Goal: Task Accomplishment & Management: Use online tool/utility

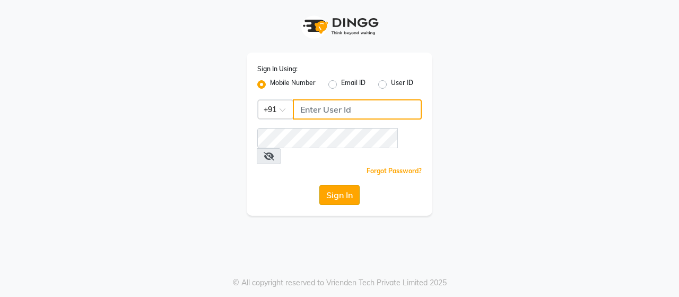
type input "8608087778"
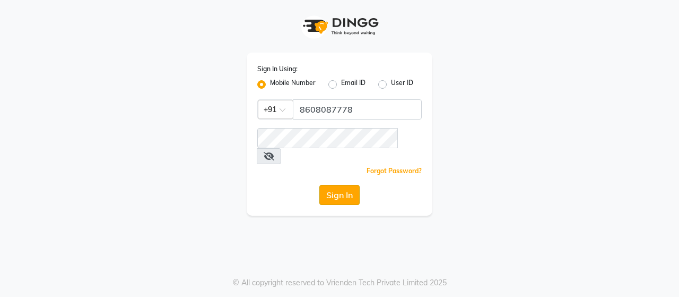
click at [328, 185] on button "Sign In" at bounding box center [339, 195] width 40 height 20
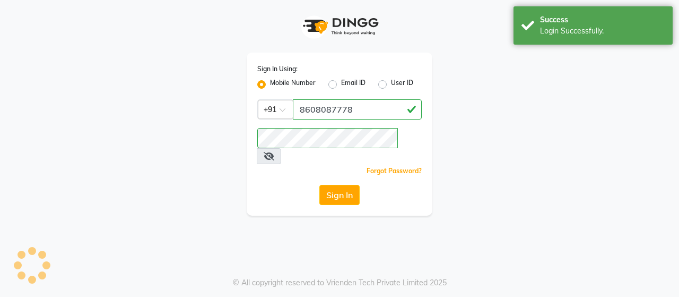
select select "service"
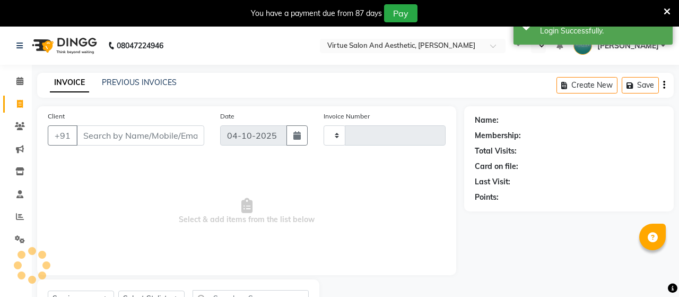
select select "en"
select select "4466"
type input "4019"
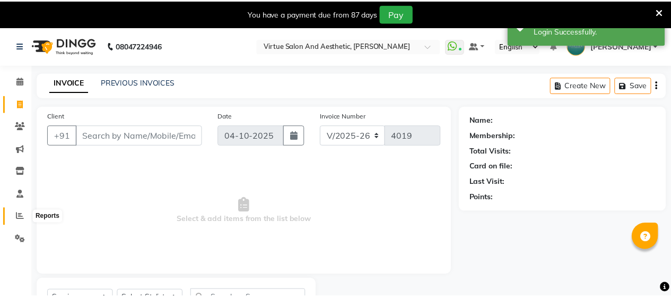
scroll to position [6, 0]
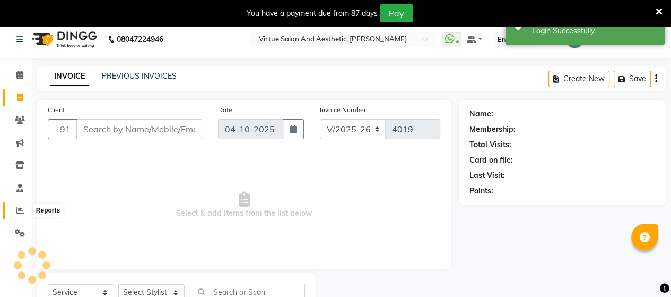
click at [18, 208] on icon at bounding box center [20, 210] width 8 height 8
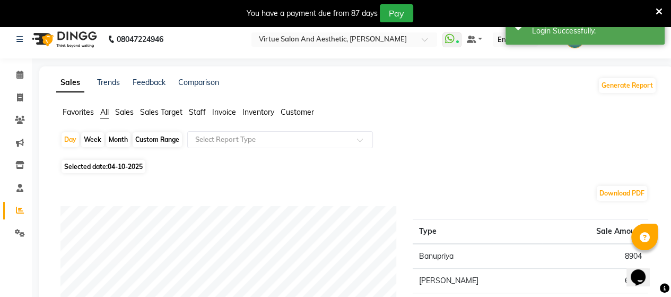
click at [196, 113] on span "Staff" at bounding box center [197, 112] width 17 height 10
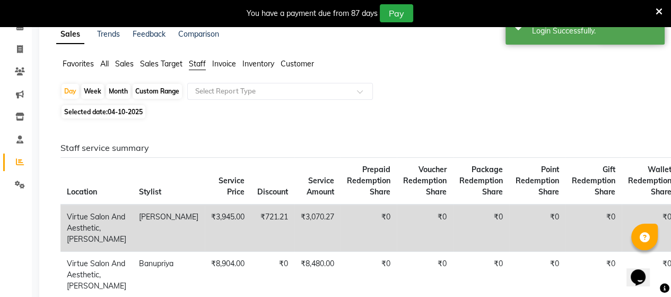
scroll to position [112, 0]
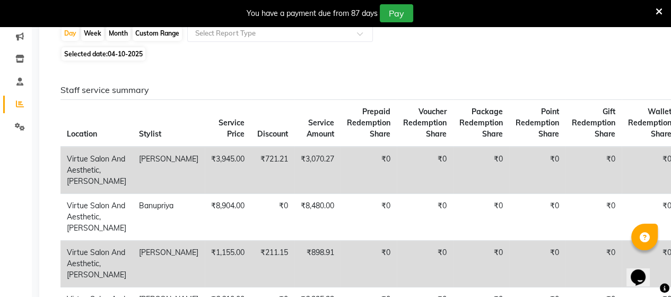
click at [126, 55] on span "04-10-2025" at bounding box center [125, 54] width 35 height 8
select select "10"
select select "2025"
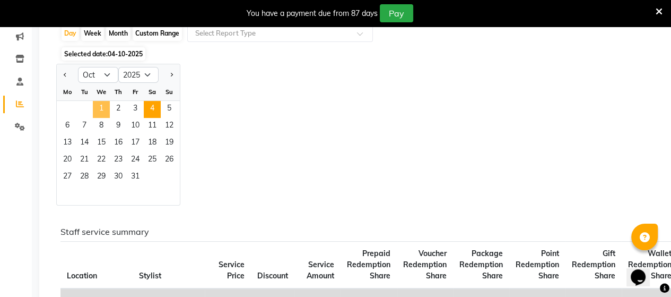
click at [103, 105] on span "1" at bounding box center [101, 109] width 17 height 17
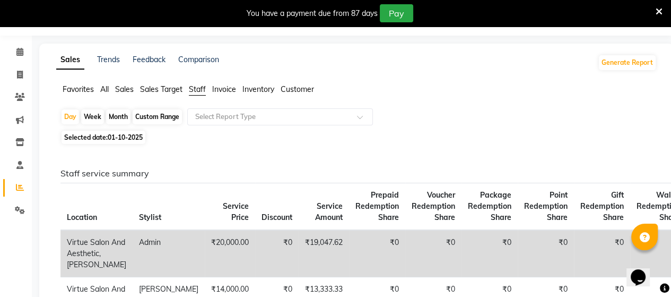
scroll to position [0, 0]
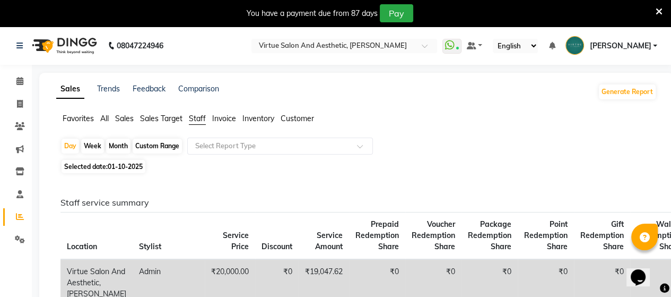
click at [112, 169] on span "01-10-2025" at bounding box center [125, 166] width 35 height 8
select select "10"
select select "2025"
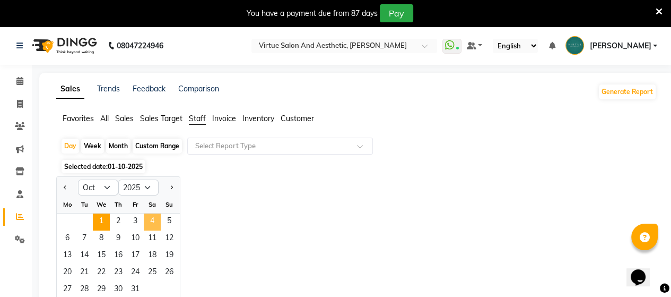
click at [156, 223] on span "4" at bounding box center [152, 221] width 17 height 17
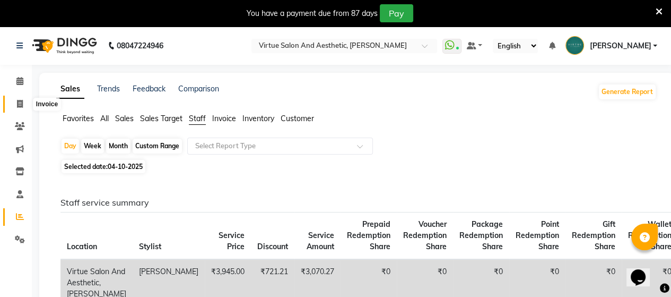
click at [19, 102] on icon at bounding box center [20, 104] width 6 height 8
select select "service"
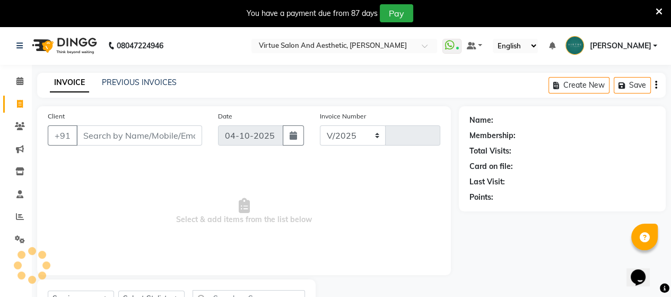
select select "4466"
type input "4019"
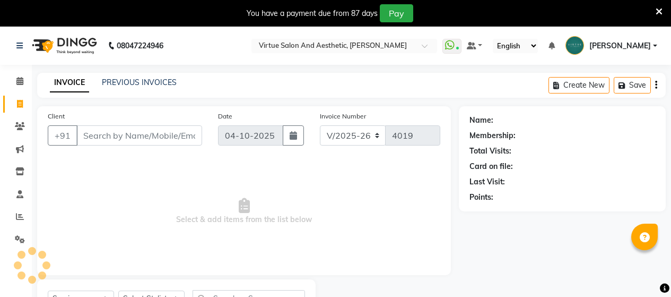
select select "4466"
select select "service"
